Goal: Transaction & Acquisition: Book appointment/travel/reservation

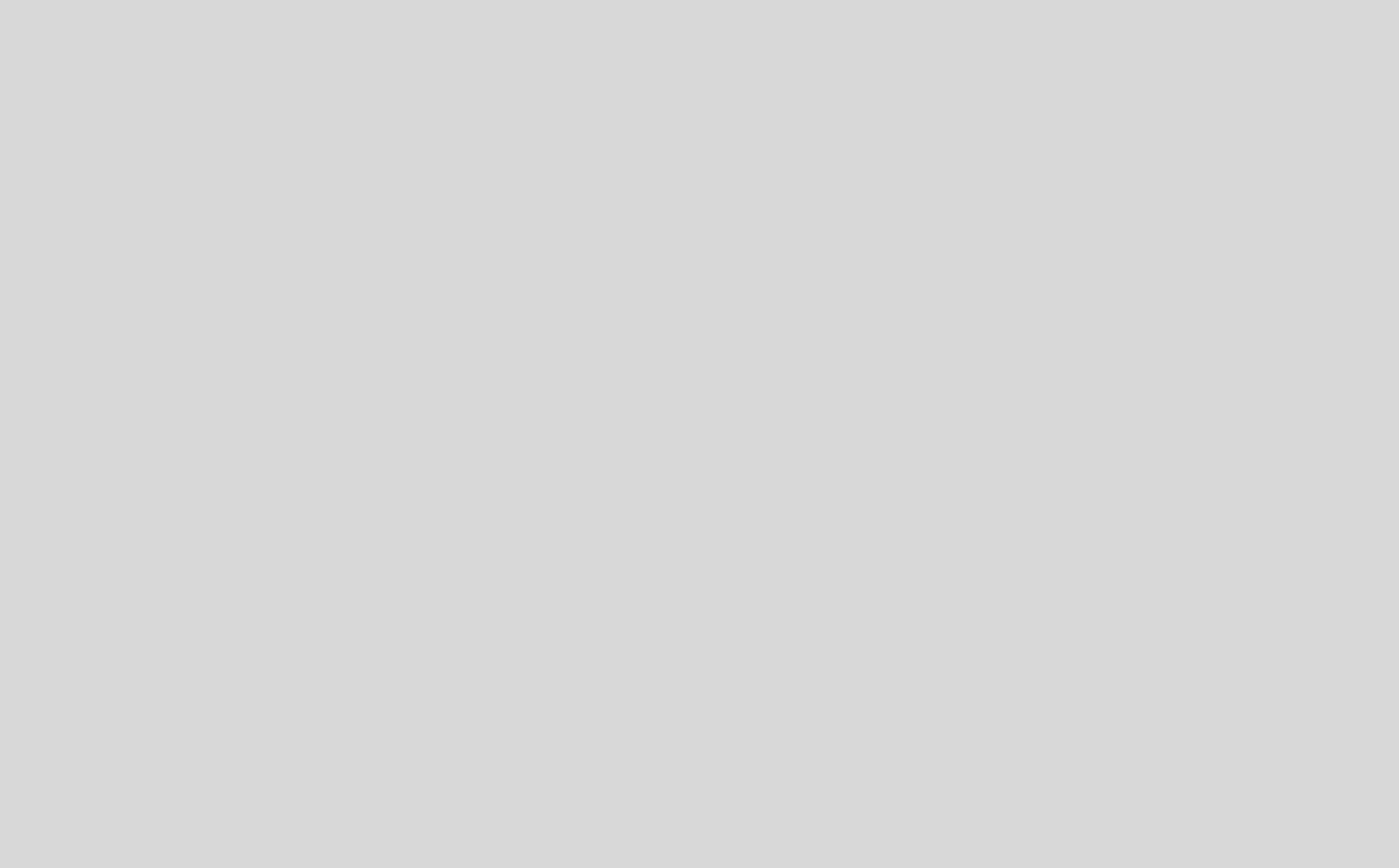
select select "es"
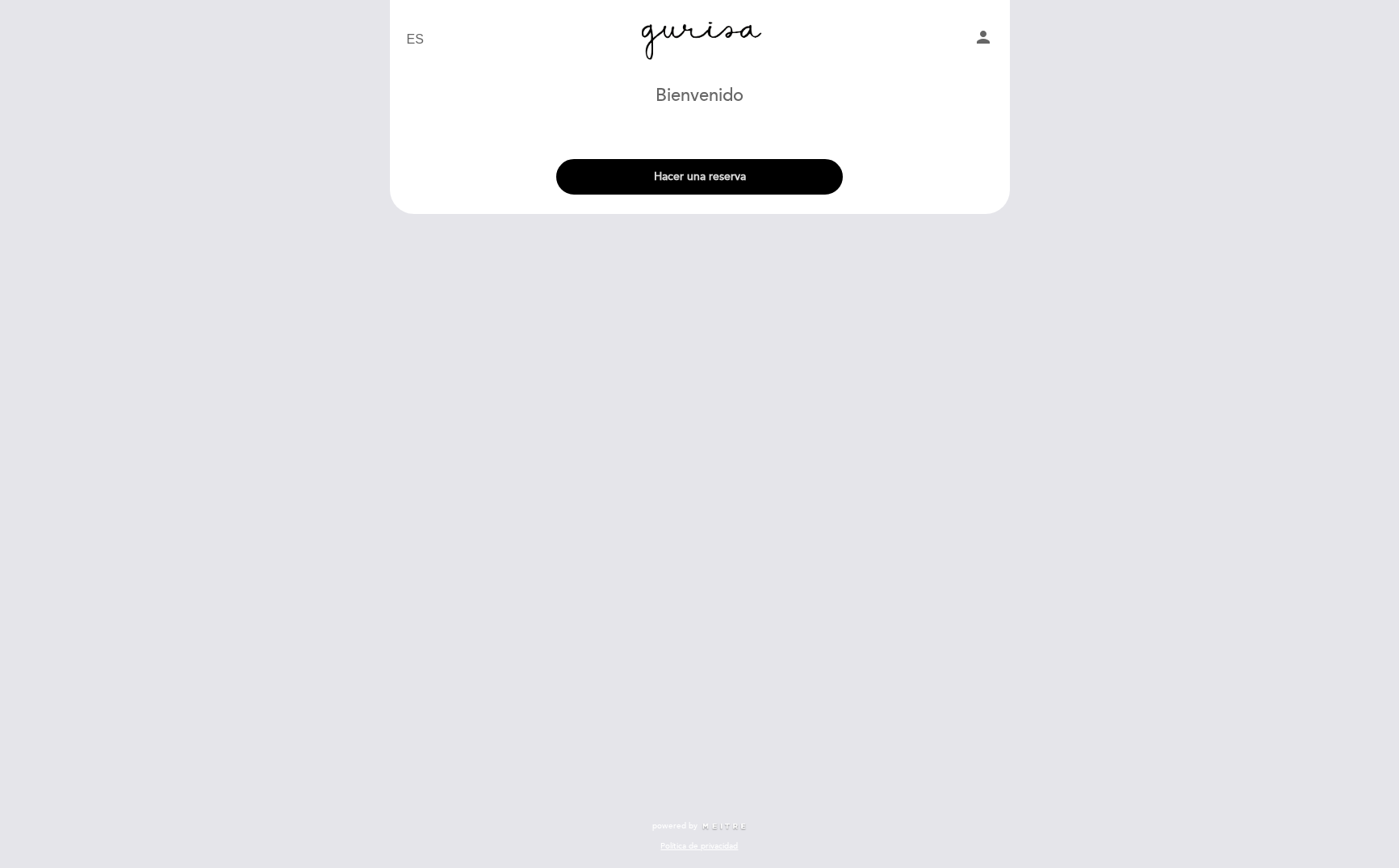
click at [690, 176] on button "Hacer una reserva" at bounding box center [700, 176] width 287 height 36
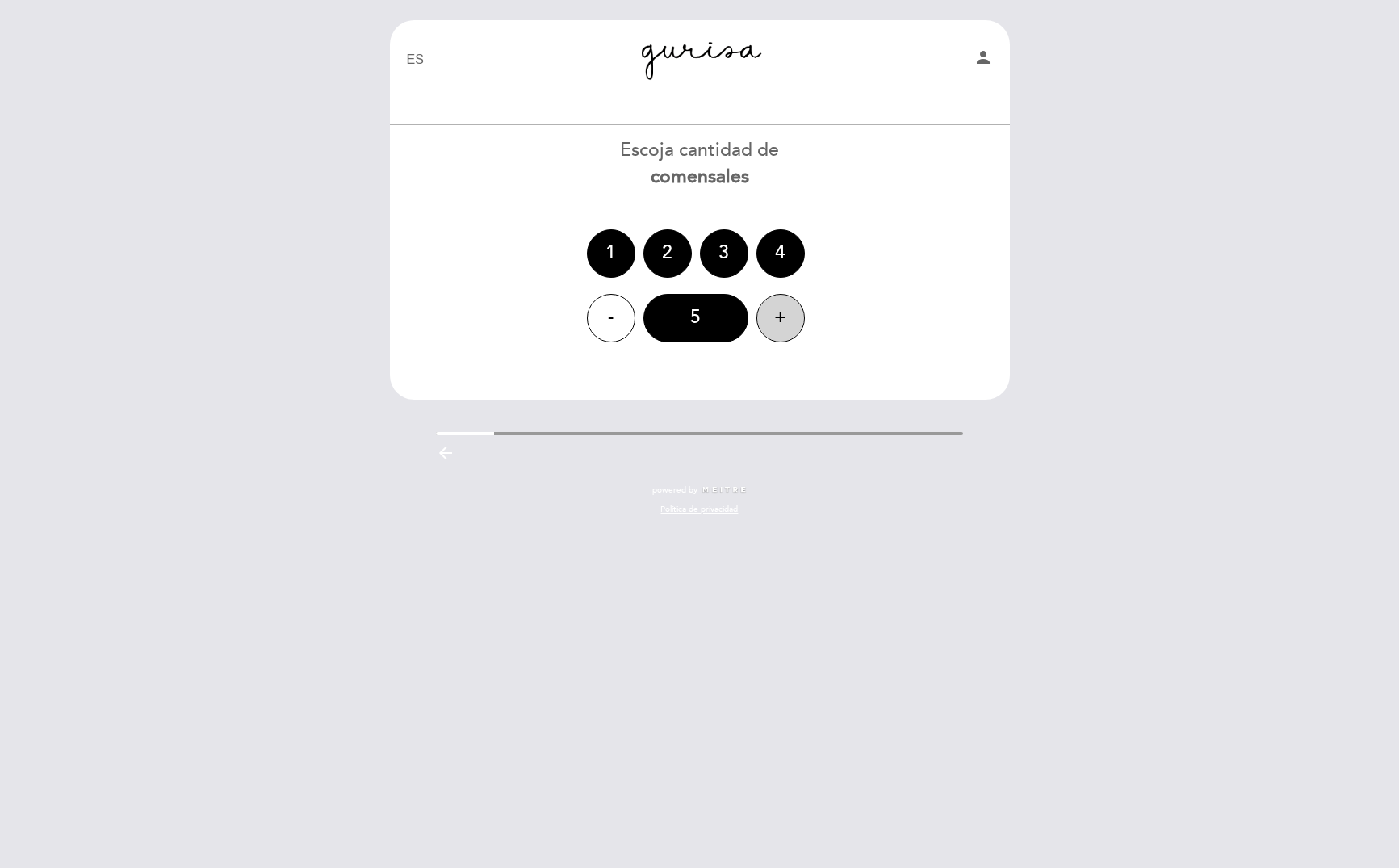
click at [776, 312] on div "+" at bounding box center [781, 318] width 48 height 48
click at [452, 455] on icon "arrow_backward" at bounding box center [446, 452] width 19 height 19
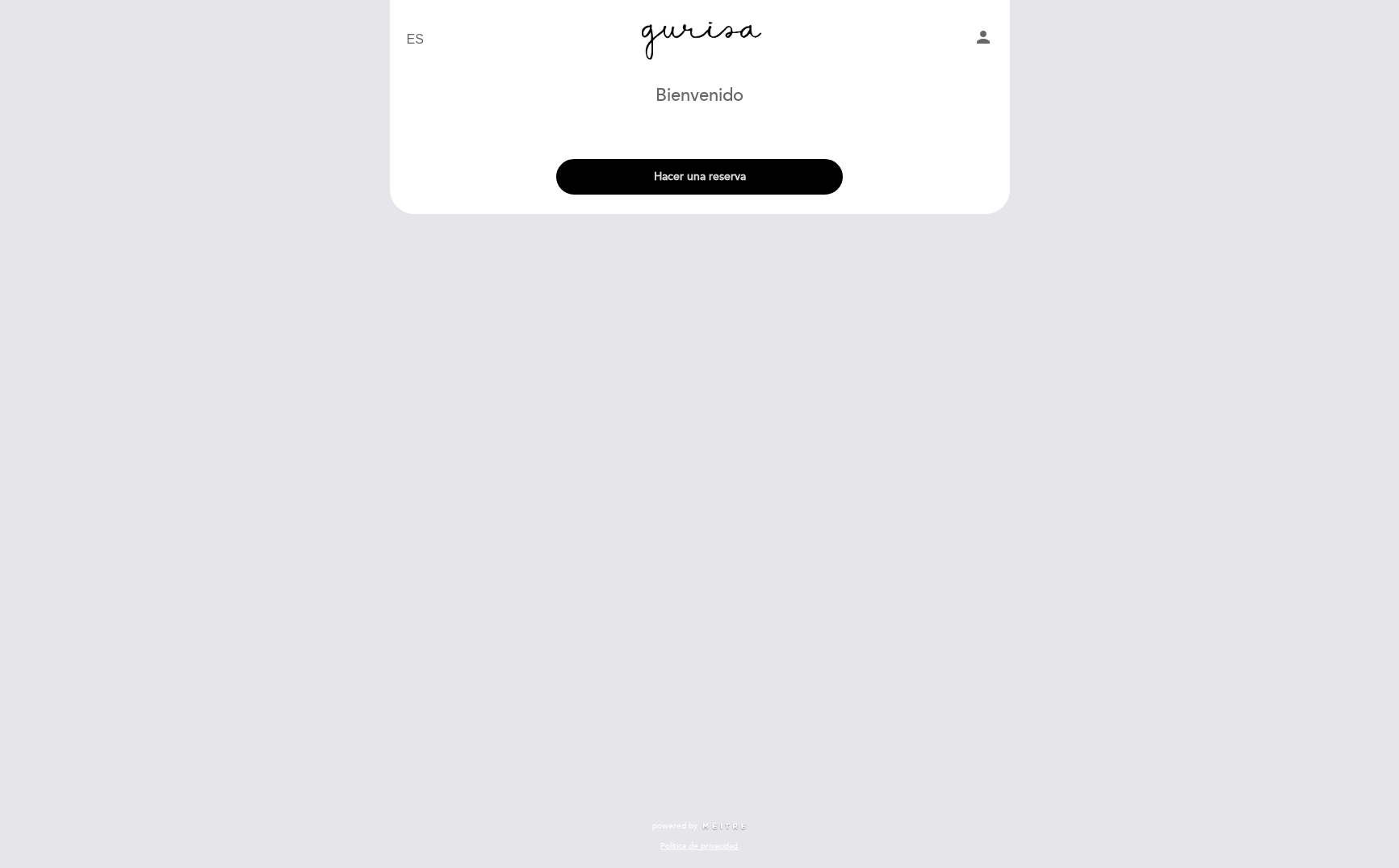
click at [724, 176] on button "Hacer una reserva" at bounding box center [700, 176] width 287 height 36
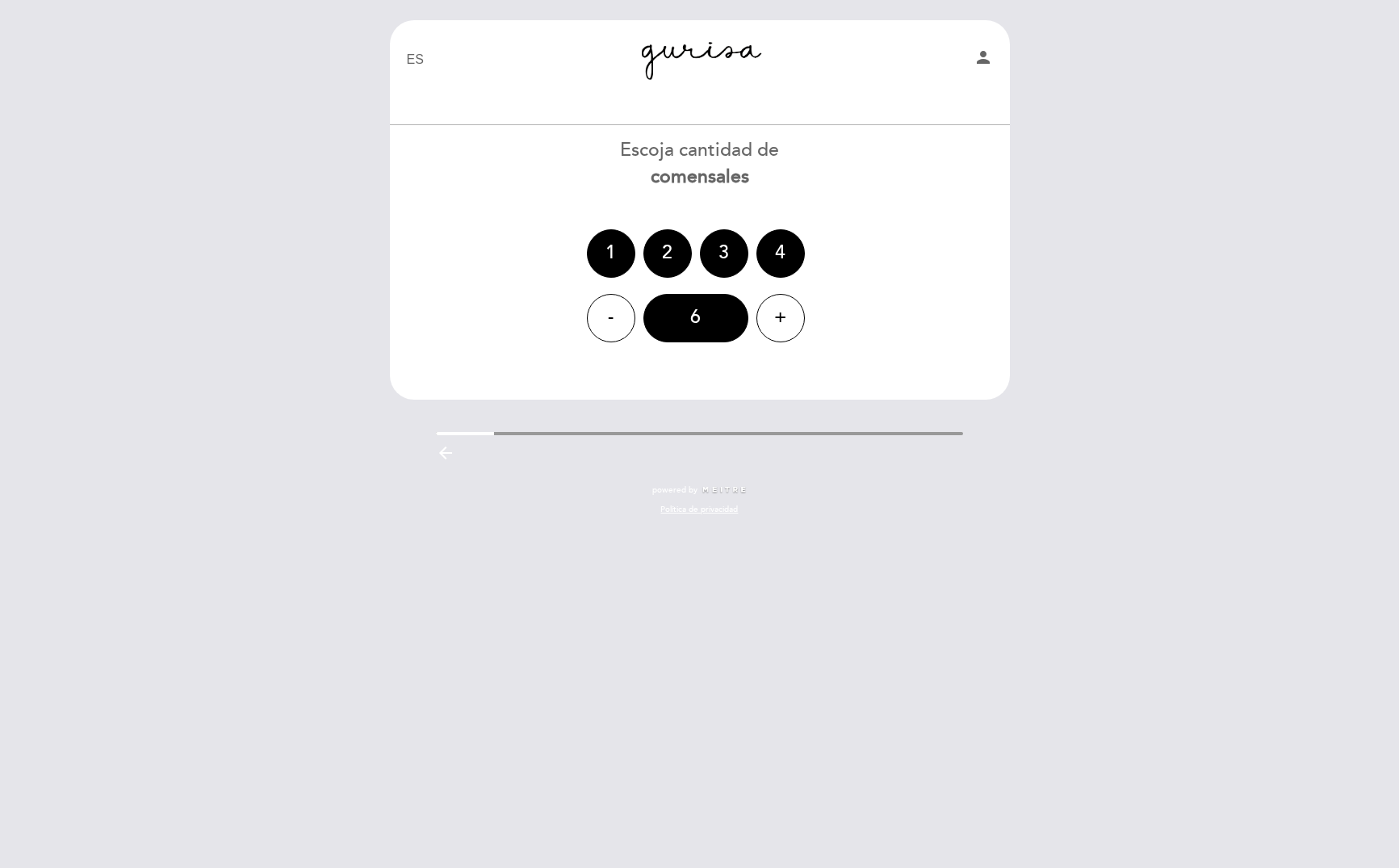
click at [958, 447] on div "arrow_backward" at bounding box center [700, 455] width 527 height 25
click at [986, 59] on icon "person" at bounding box center [983, 57] width 19 height 19
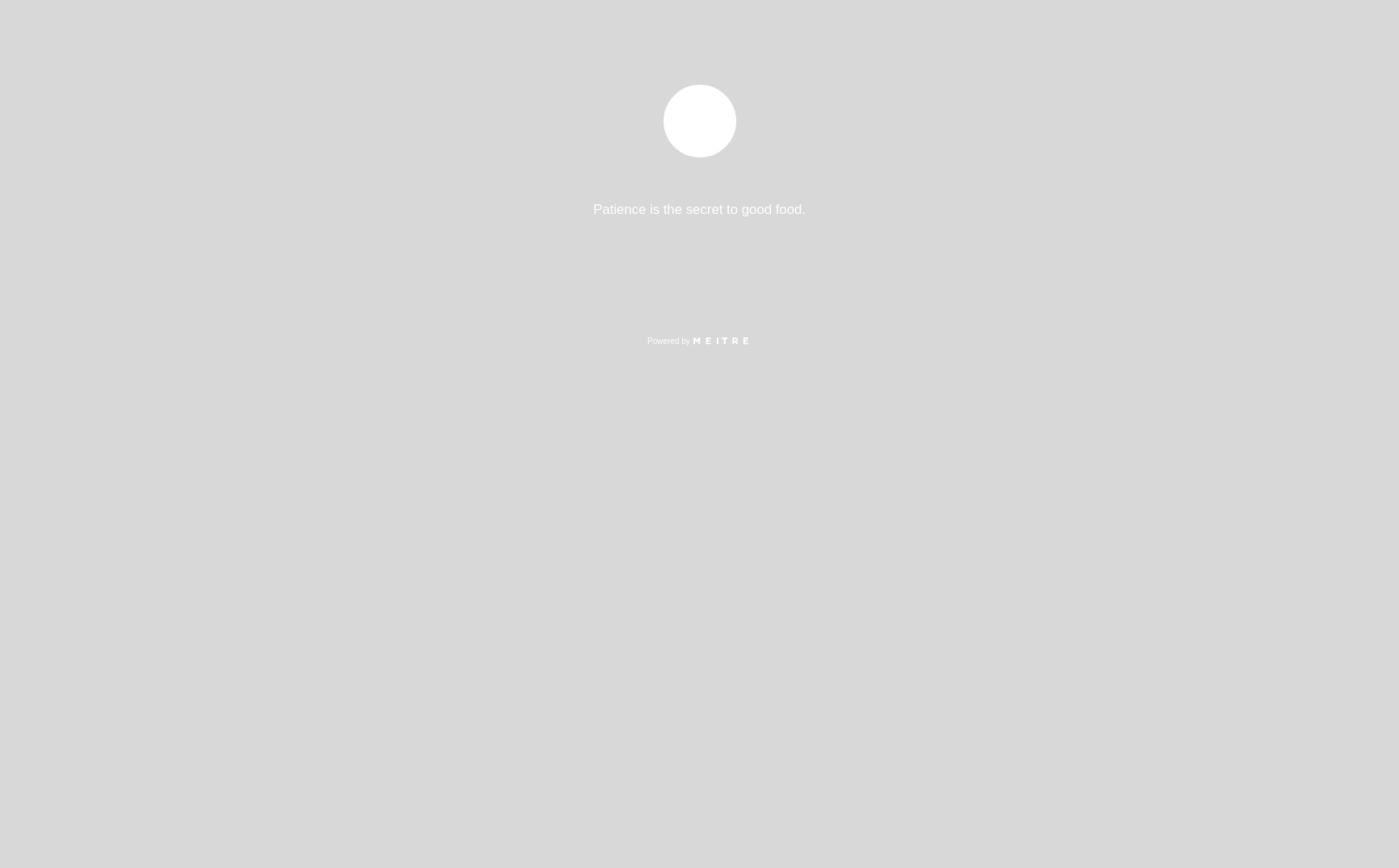
select select "es"
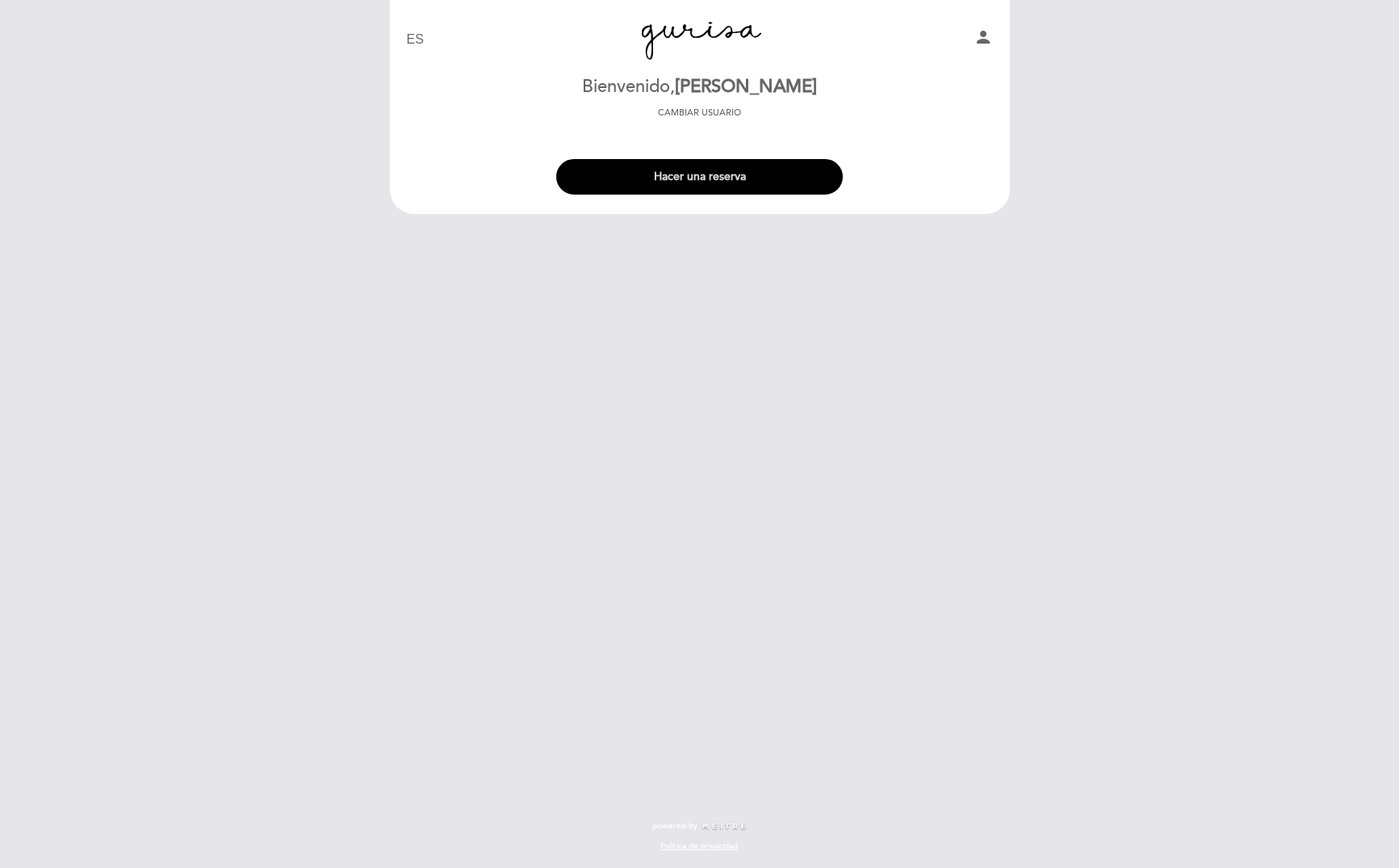
click at [694, 183] on button "Hacer una reserva" at bounding box center [700, 176] width 287 height 36
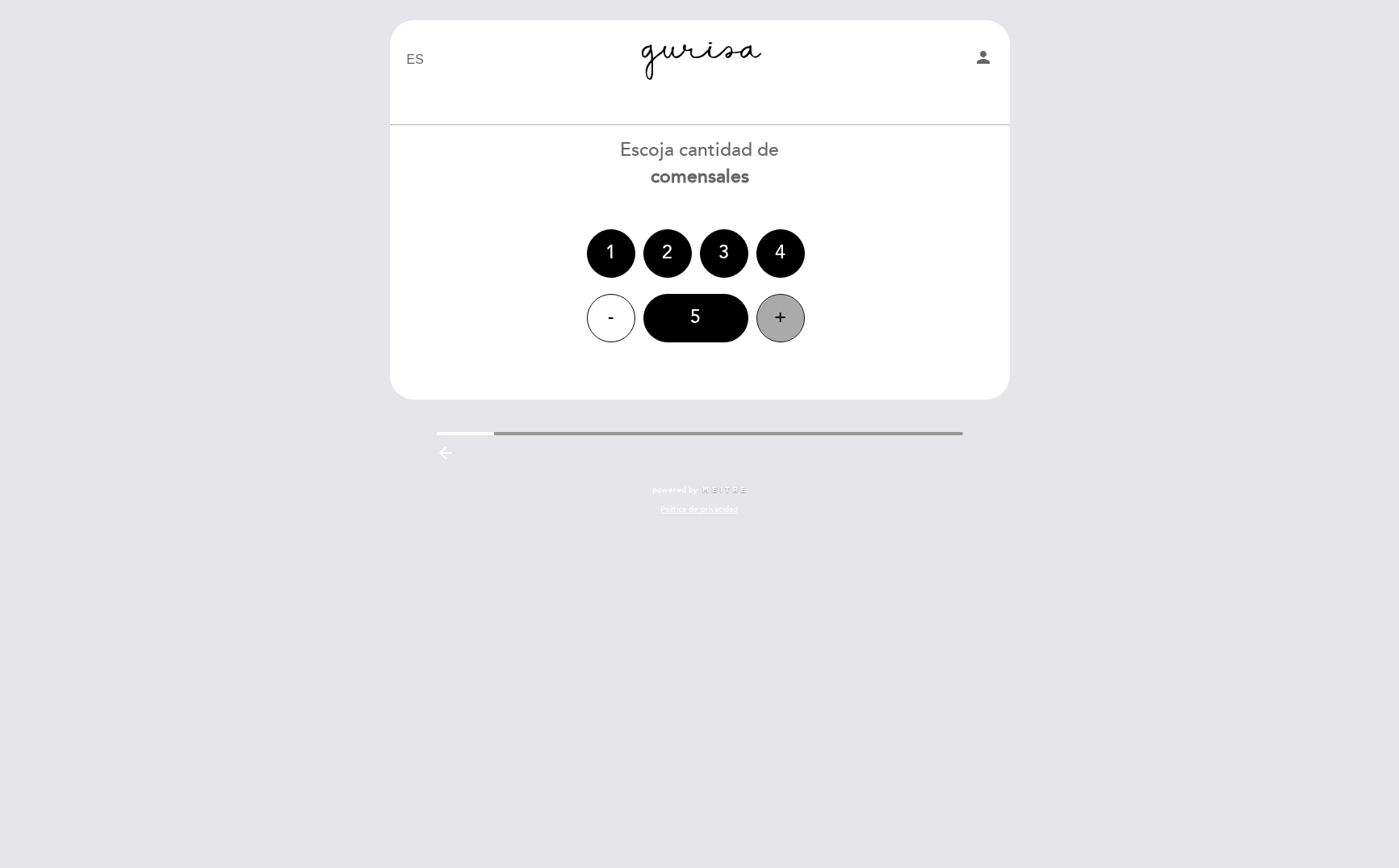
click at [770, 305] on div "+" at bounding box center [781, 318] width 48 height 48
click at [717, 489] on img at bounding box center [725, 490] width 46 height 8
